Goal: Information Seeking & Learning: Learn about a topic

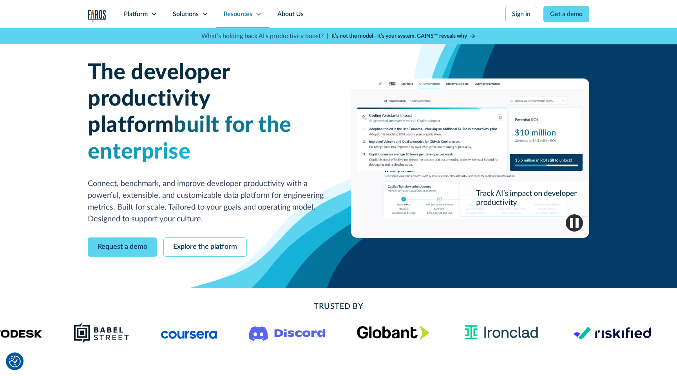
click at [229, 17] on div "Resources" at bounding box center [238, 13] width 29 height 9
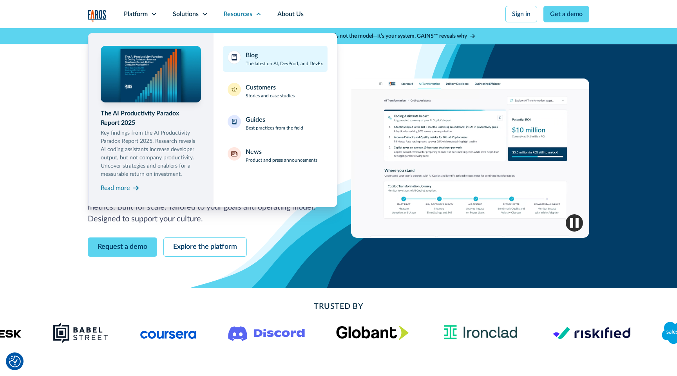
click at [246, 59] on div "Blog" at bounding box center [252, 55] width 12 height 9
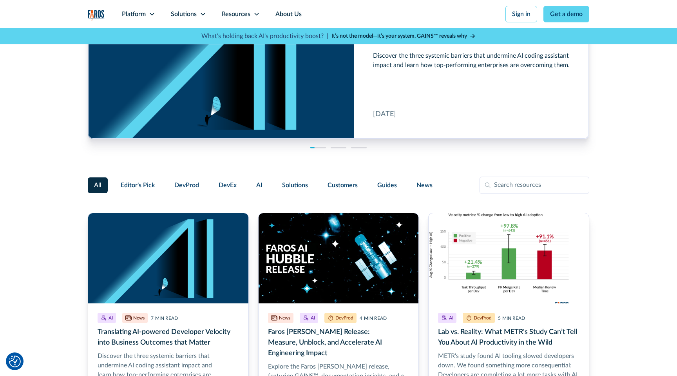
scroll to position [70, 0]
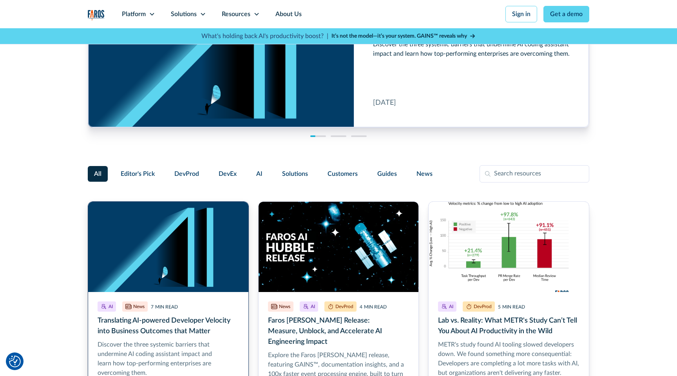
click at [194, 257] on link "Translating AI-powered Developer Velocity into Business Outcomes that Matter" at bounding box center [168, 310] width 161 height 218
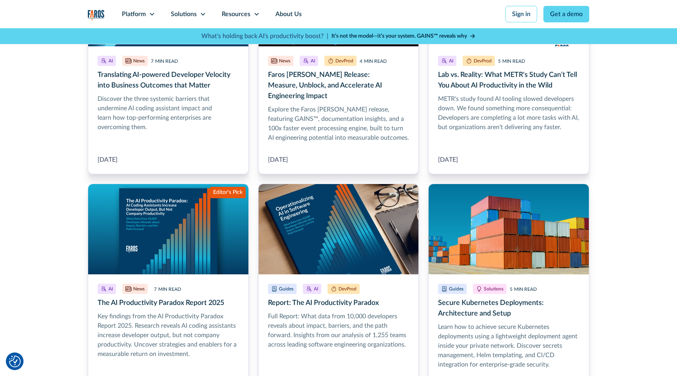
scroll to position [318, 0]
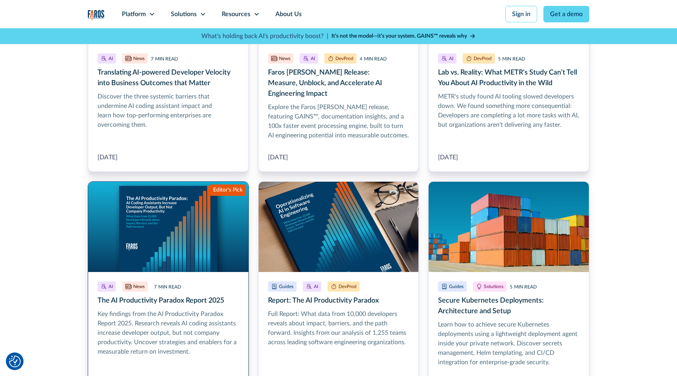
click at [184, 220] on link "The AI Productivity Paradox Report 2025" at bounding box center [168, 289] width 161 height 217
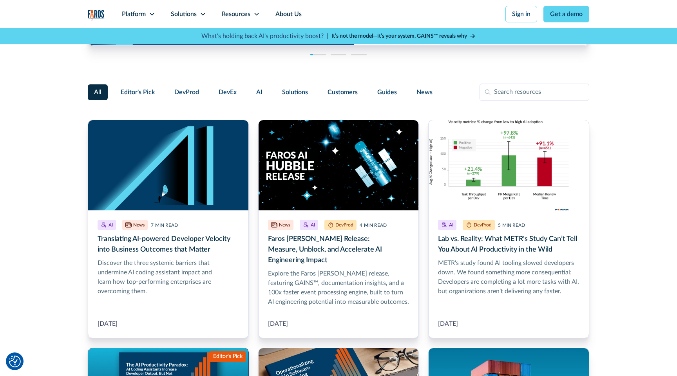
scroll to position [12, 0]
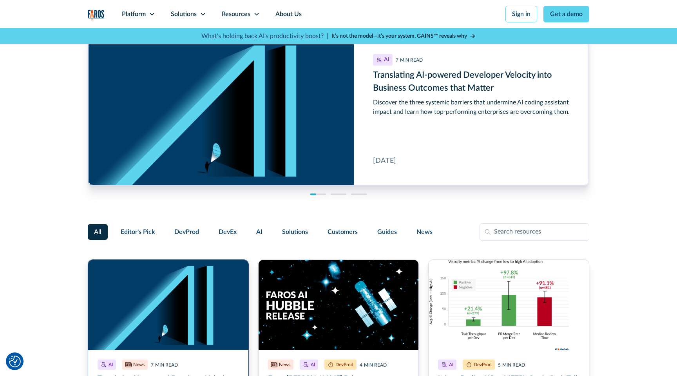
click at [198, 341] on link "Translating AI-powered Developer Velocity into Business Outcomes that Matter" at bounding box center [168, 368] width 161 height 218
